Goal: Information Seeking & Learning: Learn about a topic

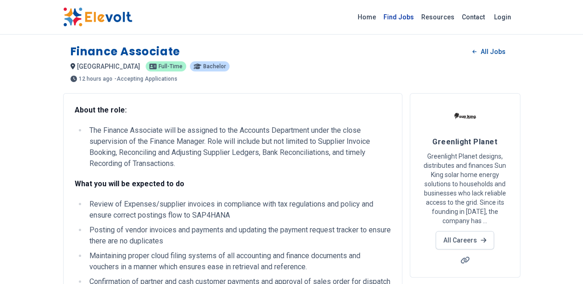
click at [417, 16] on link "Find Jobs" at bounding box center [399, 17] width 38 height 15
click at [417, 23] on link "Find Jobs" at bounding box center [399, 17] width 38 height 15
click at [417, 19] on link "Find Jobs" at bounding box center [399, 17] width 38 height 15
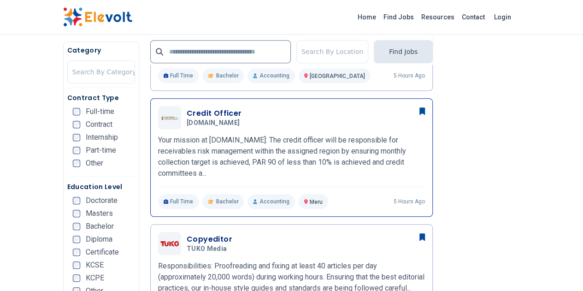
scroll to position [322, 0]
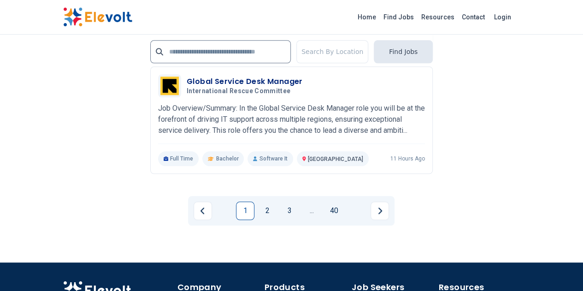
scroll to position [2152, 0]
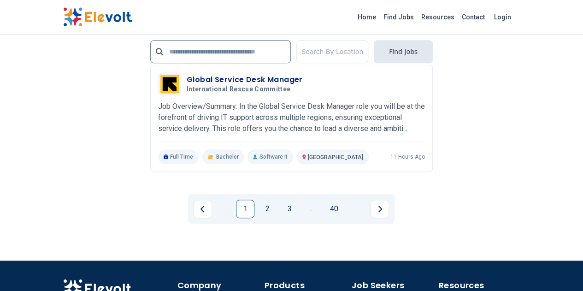
click at [244, 199] on link "1" at bounding box center [245, 208] width 18 height 18
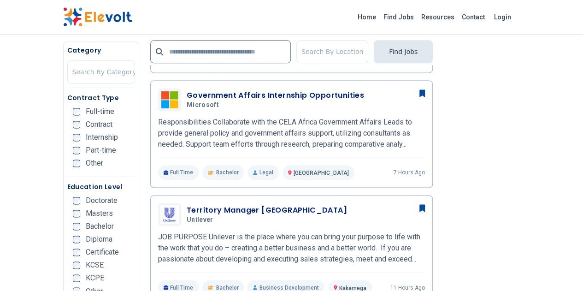
scroll to position [585, 0]
